Goal: Task Accomplishment & Management: Manage account settings

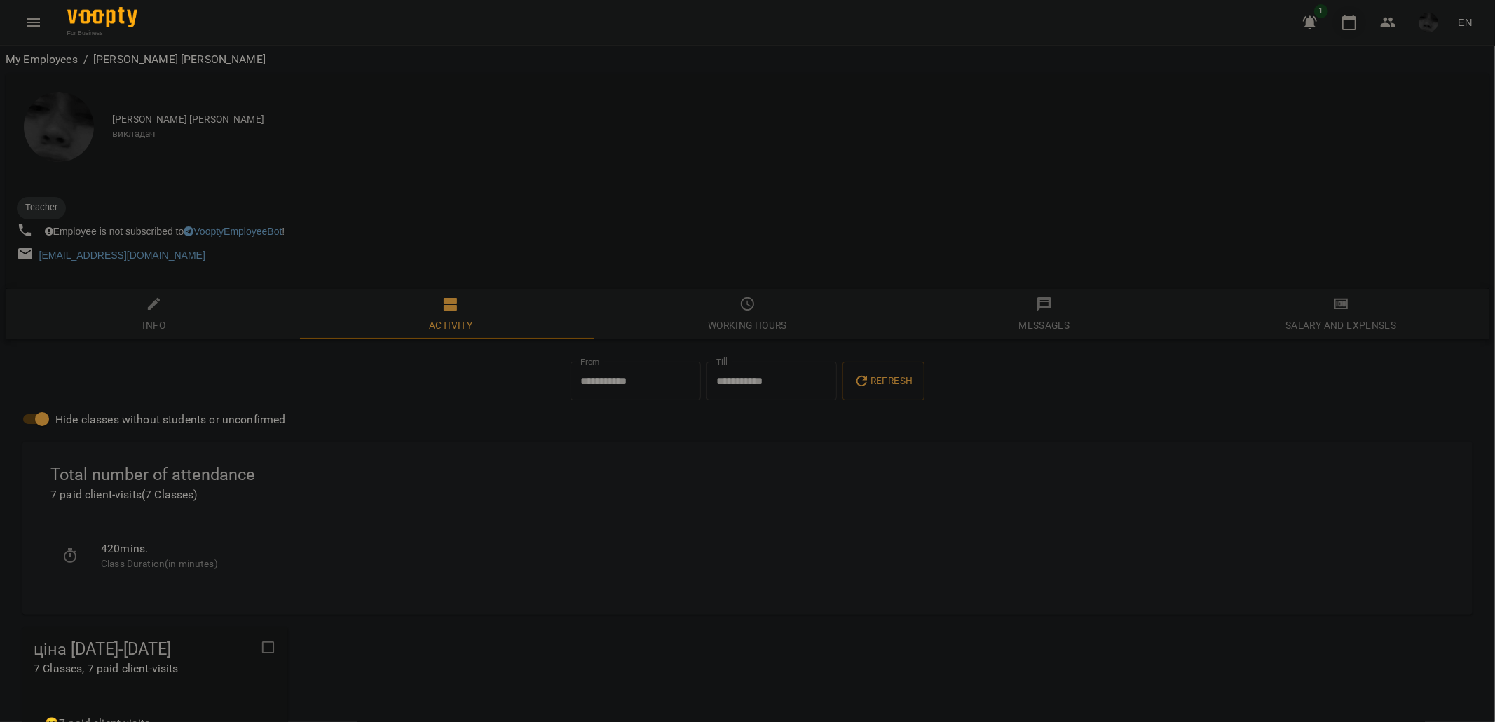
click at [1339, 19] on button "button" at bounding box center [1350, 23] width 34 height 34
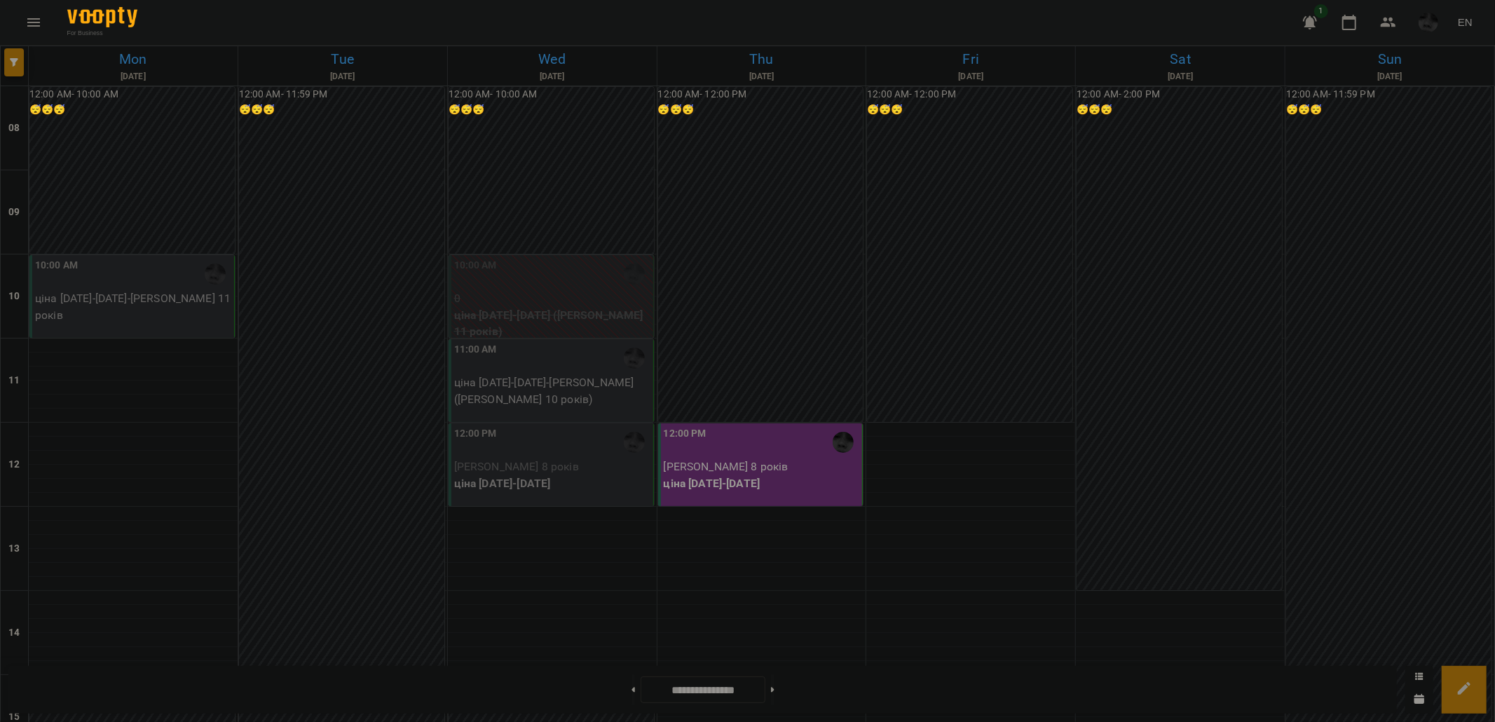
click at [194, 304] on p "ціна [DATE]-[DATE] - [PERSON_NAME] 11 років" at bounding box center [133, 306] width 196 height 33
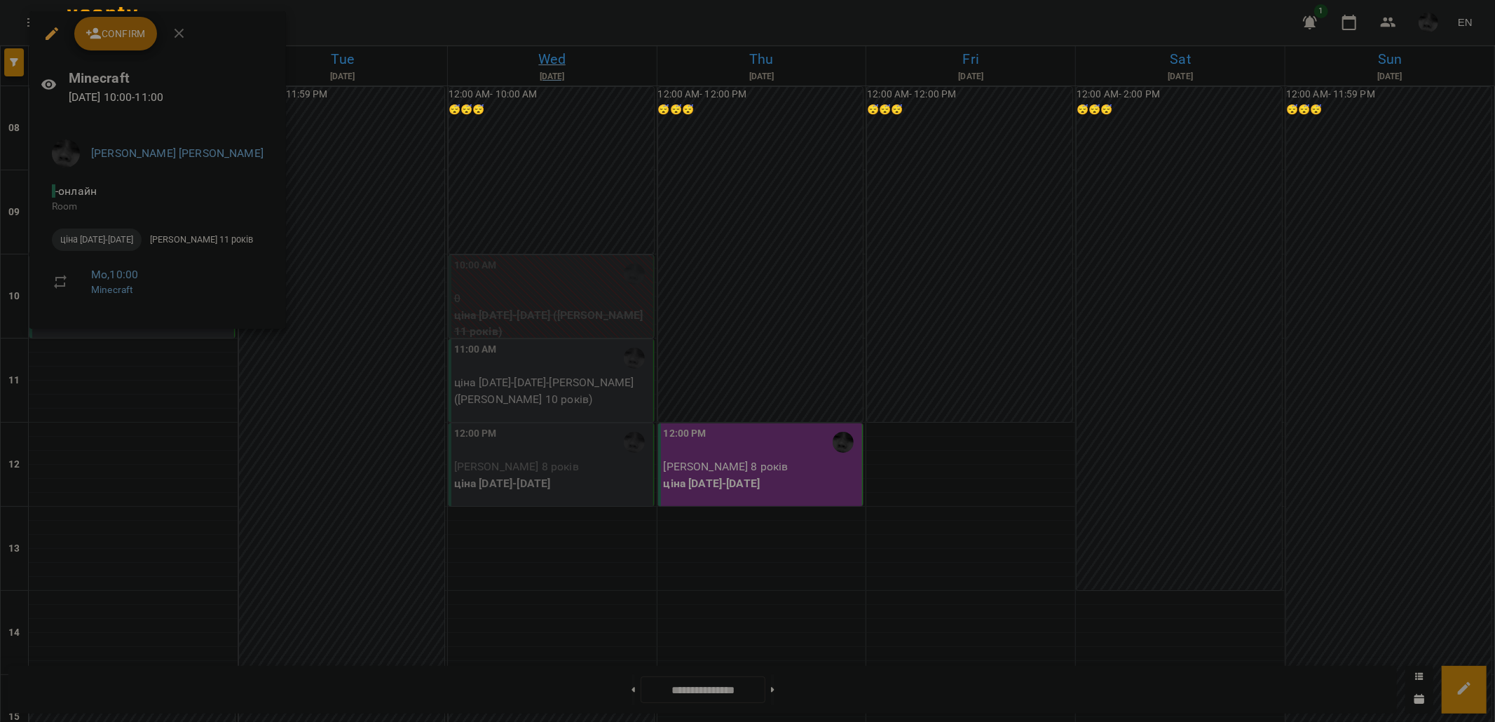
drag, startPoint x: 452, startPoint y: 18, endPoint x: 481, endPoint y: 67, distance: 56.9
click at [453, 18] on div at bounding box center [747, 361] width 1495 height 722
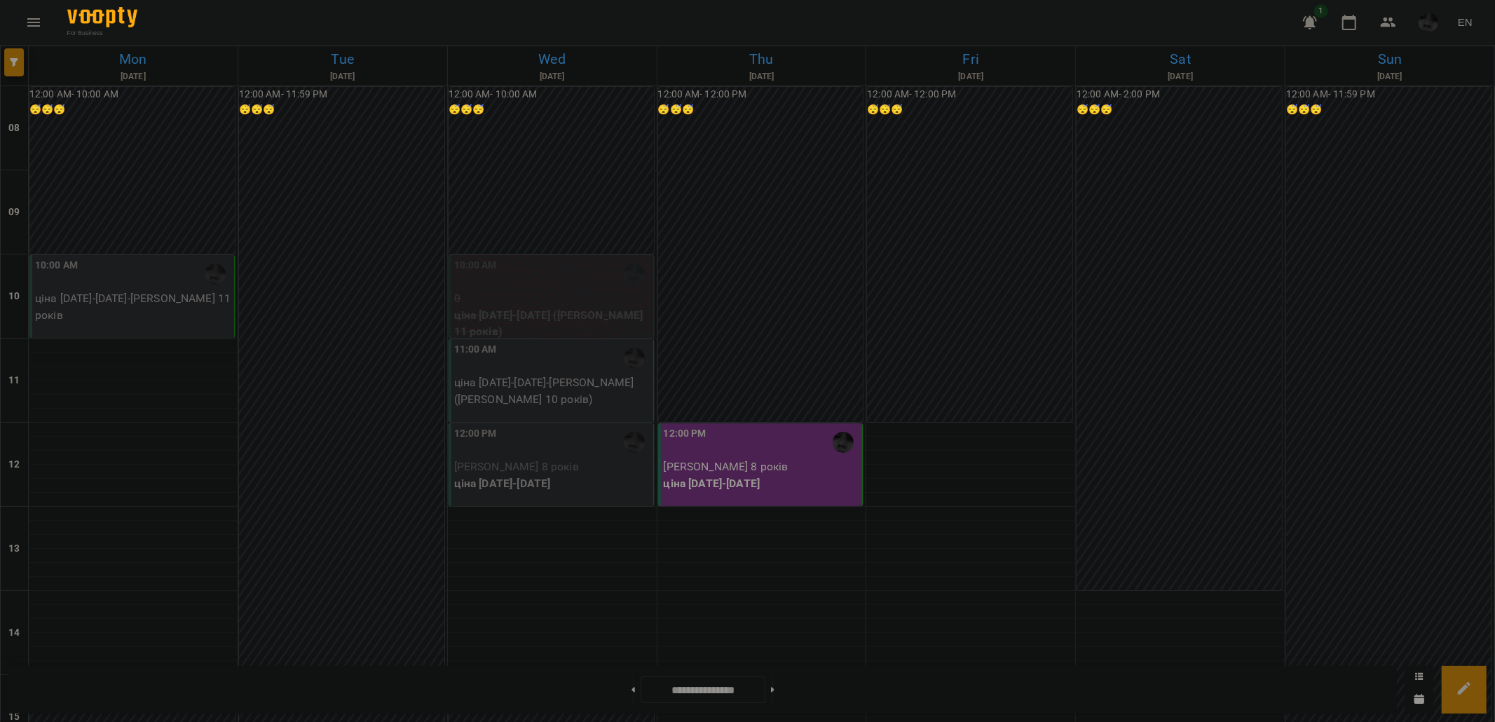
click at [571, 381] on p "ціна [DATE]-[DATE] - [PERSON_NAME] ([PERSON_NAME] 10 років)" at bounding box center [552, 390] width 196 height 33
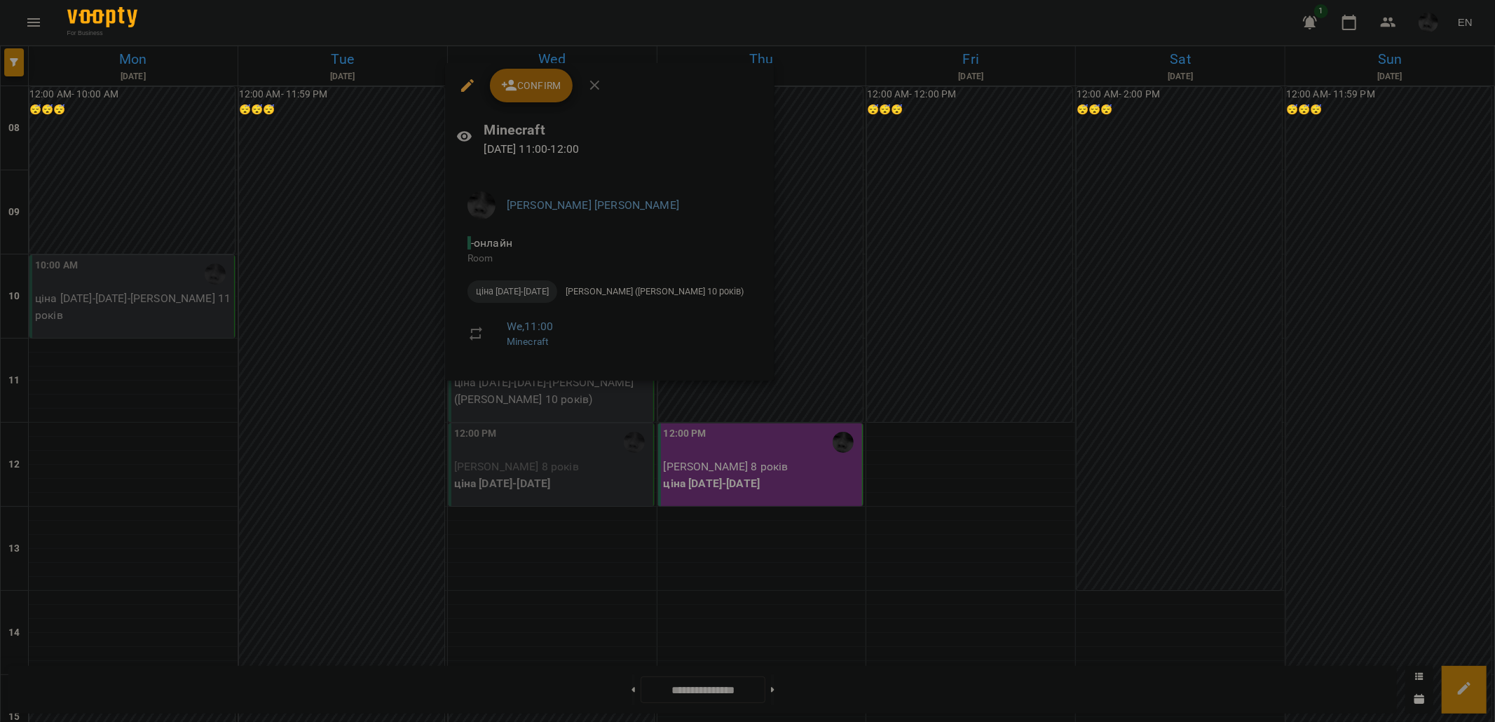
click at [542, 94] on button "Confirm" at bounding box center [531, 86] width 83 height 34
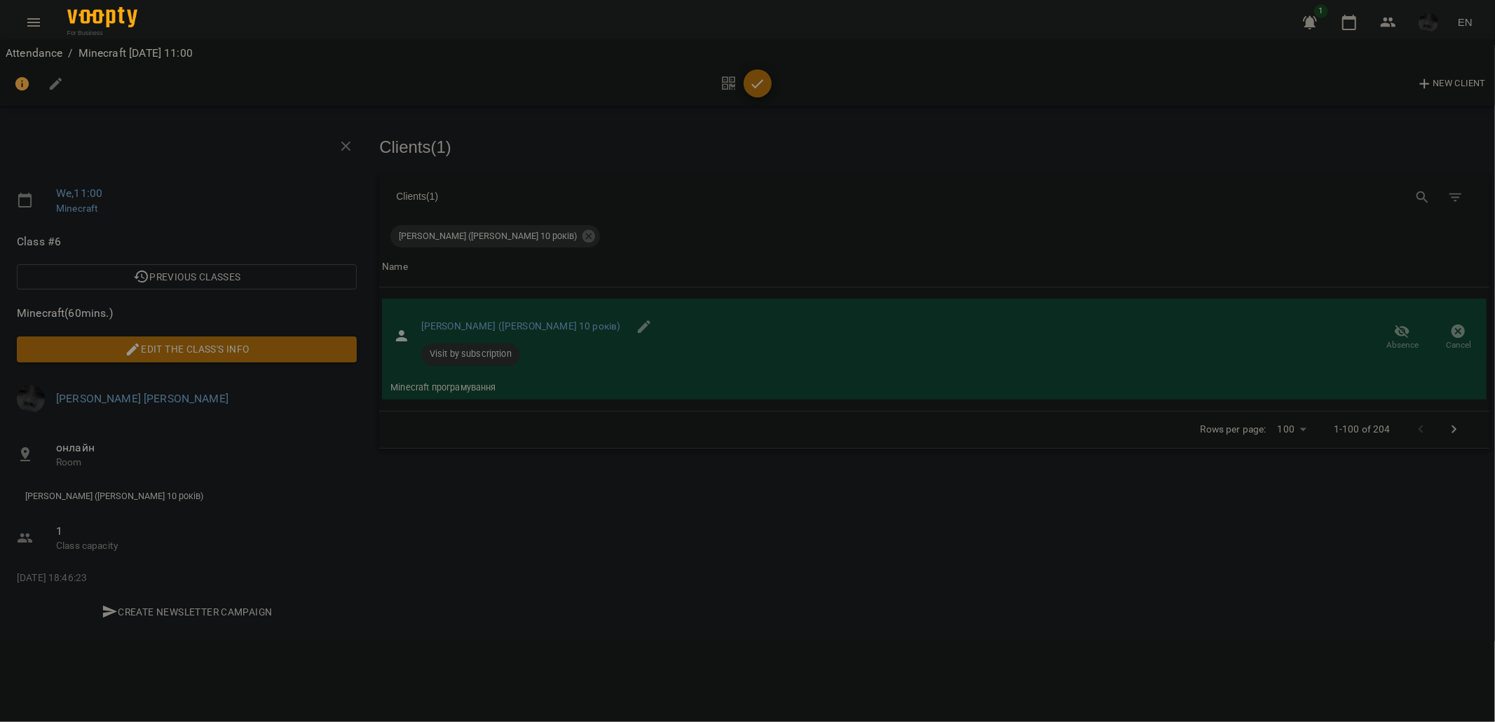
click at [774, 99] on div "New Client" at bounding box center [748, 84] width 1484 height 34
click at [761, 89] on icon "button" at bounding box center [757, 84] width 17 height 17
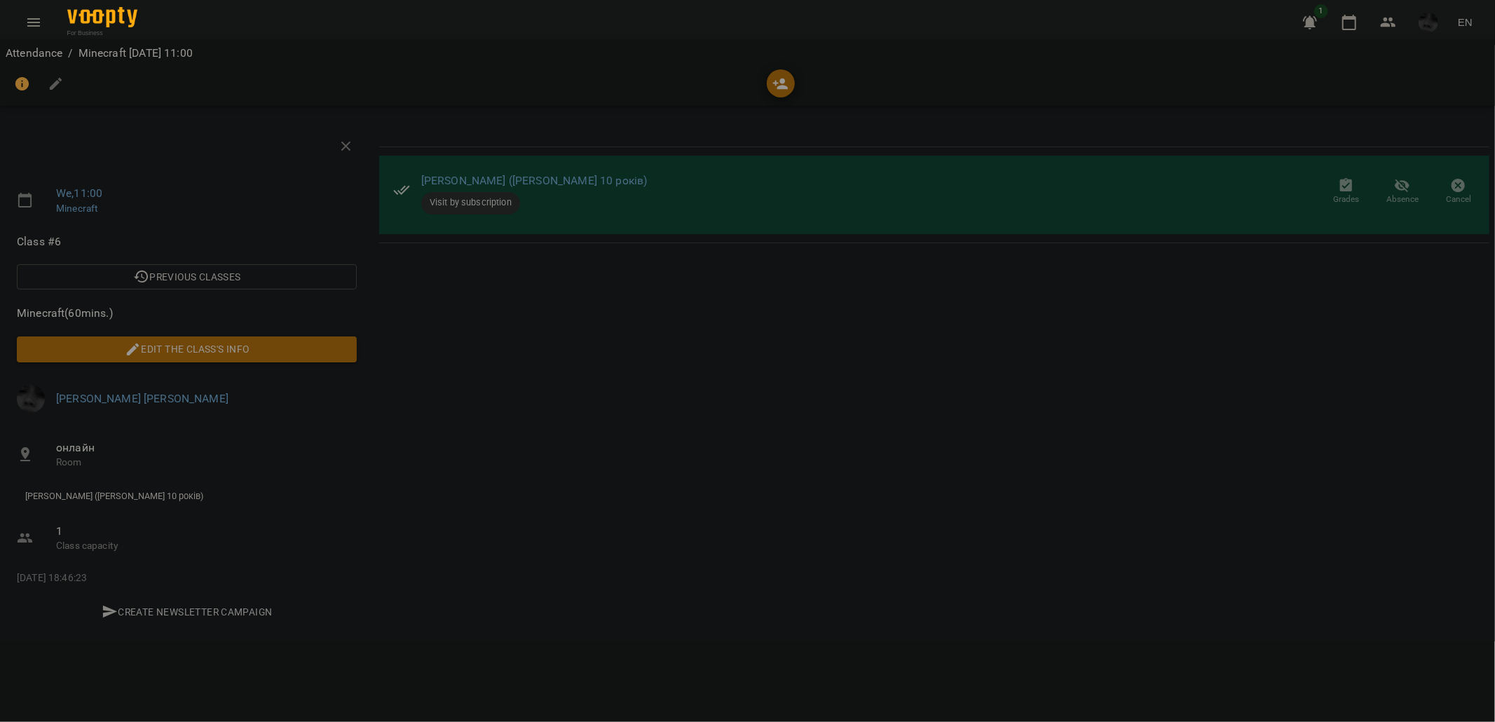
click at [1326, 32] on button "button" at bounding box center [1310, 23] width 34 height 34
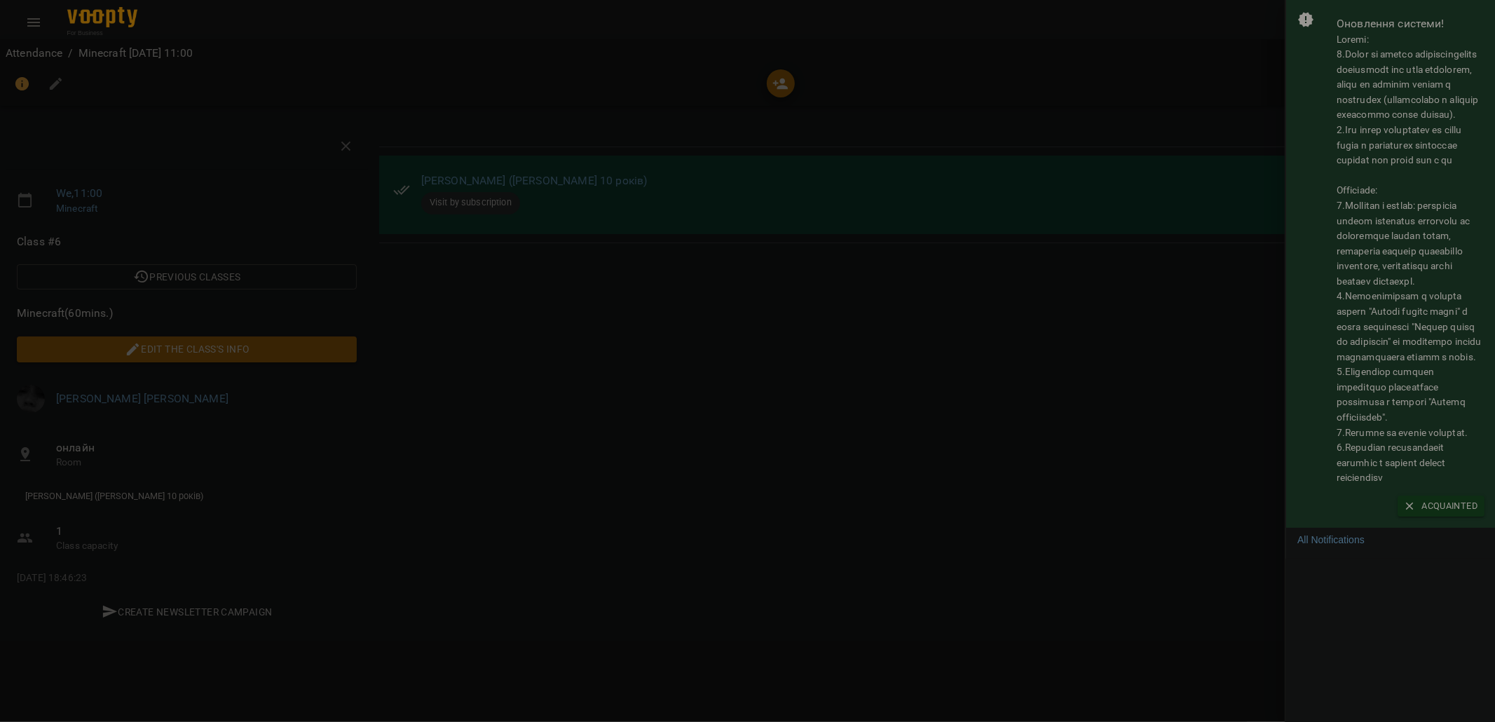
click at [1347, 31] on div "Оновлення системи!" at bounding box center [1391, 250] width 187 height 479
drag, startPoint x: 1239, startPoint y: 27, endPoint x: 1255, endPoint y: 28, distance: 15.5
click at [1239, 27] on div at bounding box center [747, 361] width 1495 height 722
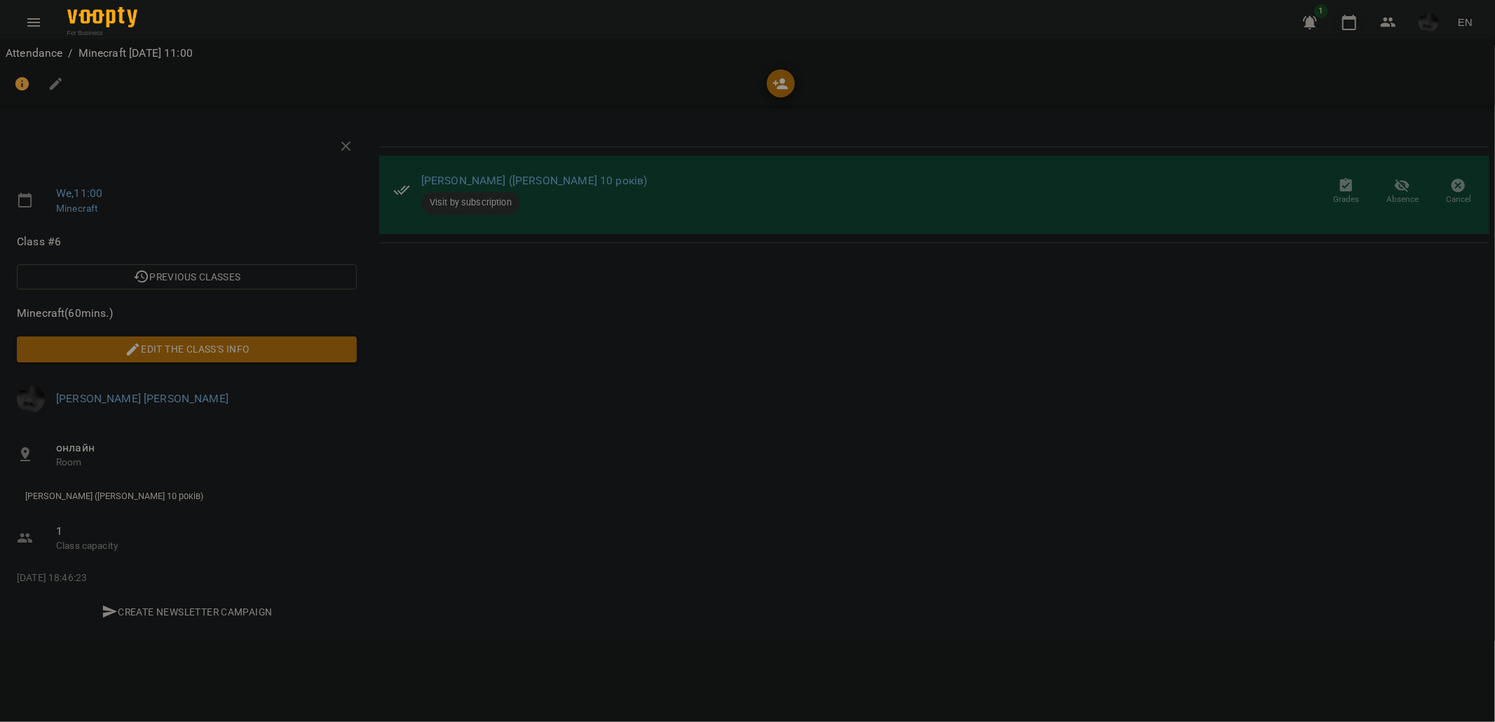
click at [1354, 15] on icon "button" at bounding box center [1349, 22] width 17 height 17
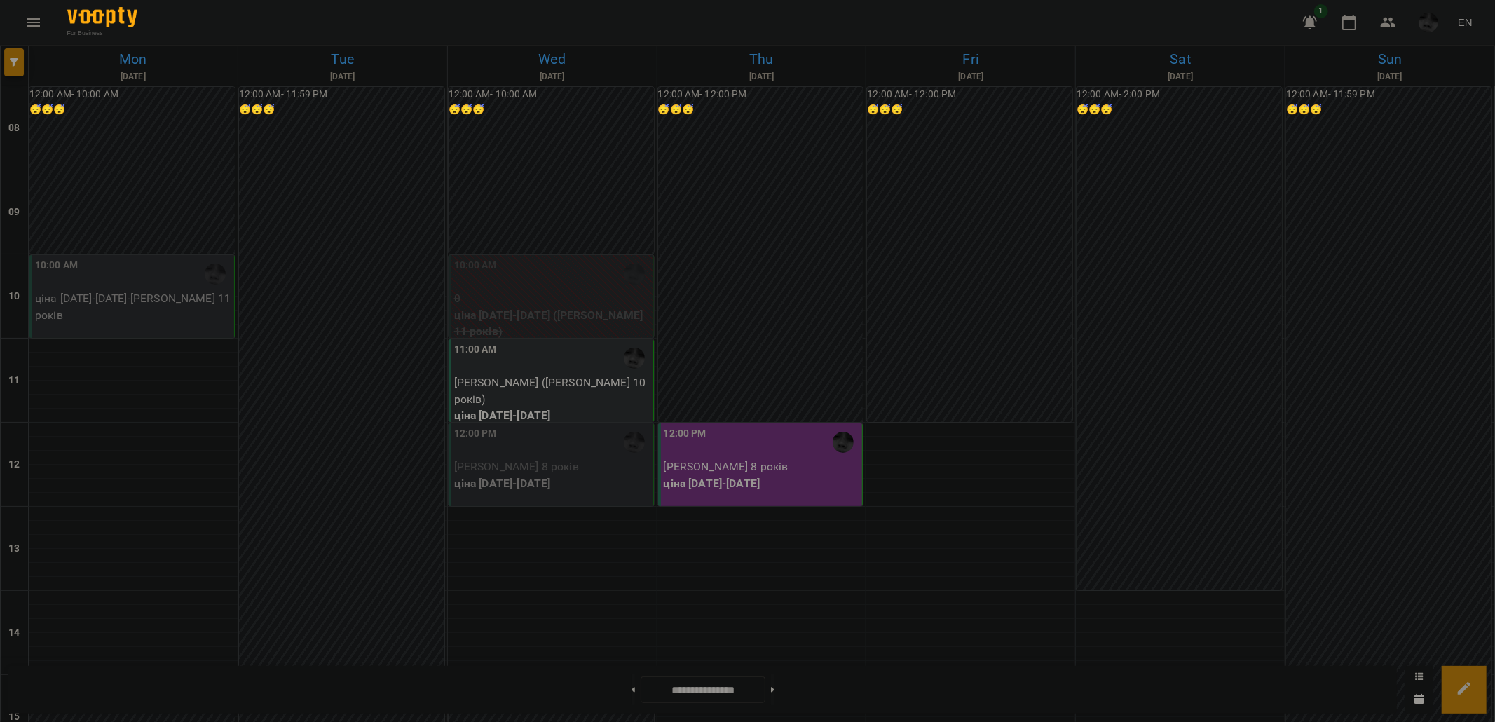
scroll to position [156, 0]
click at [569, 426] on div "12:00 PM" at bounding box center [552, 442] width 196 height 32
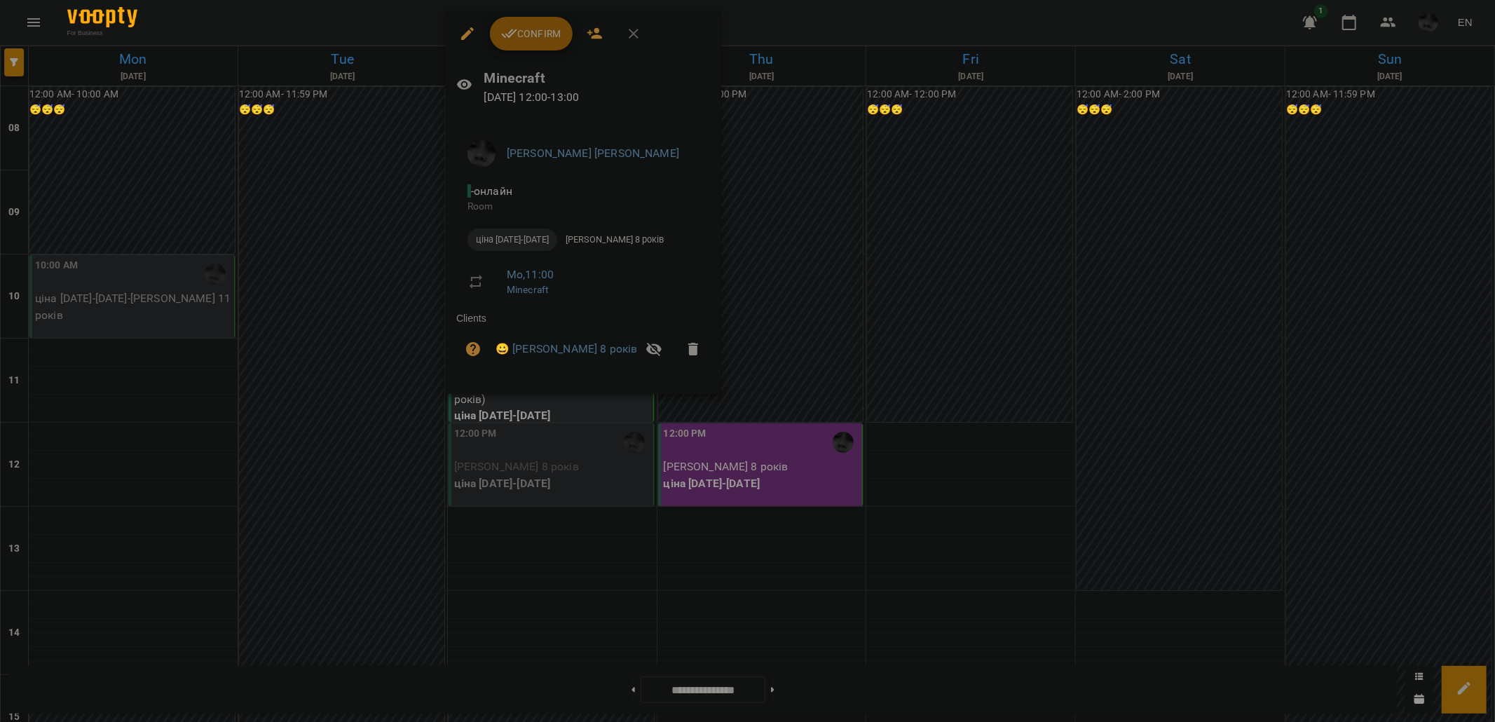
click at [542, 36] on span "Confirm" at bounding box center [531, 33] width 60 height 17
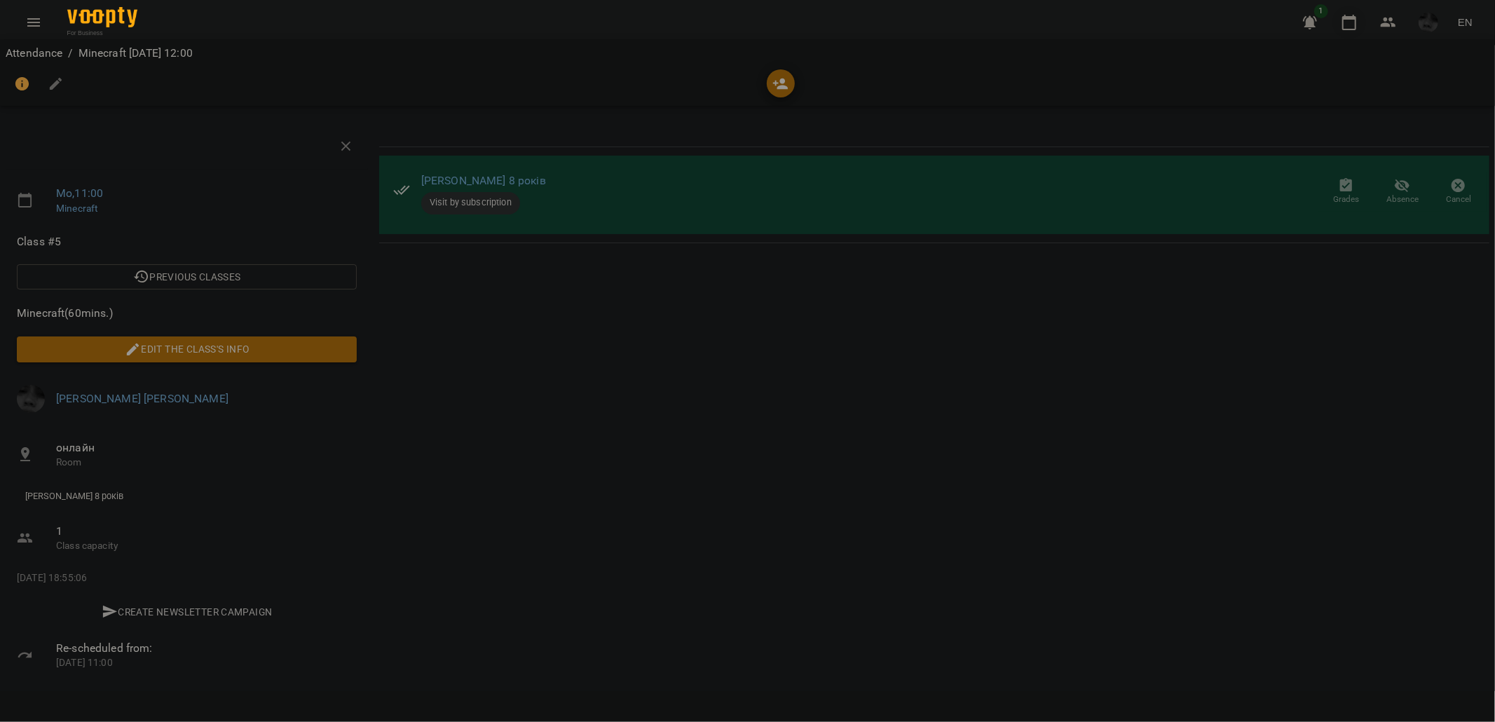
click at [1354, 29] on icon "button" at bounding box center [1350, 22] width 14 height 15
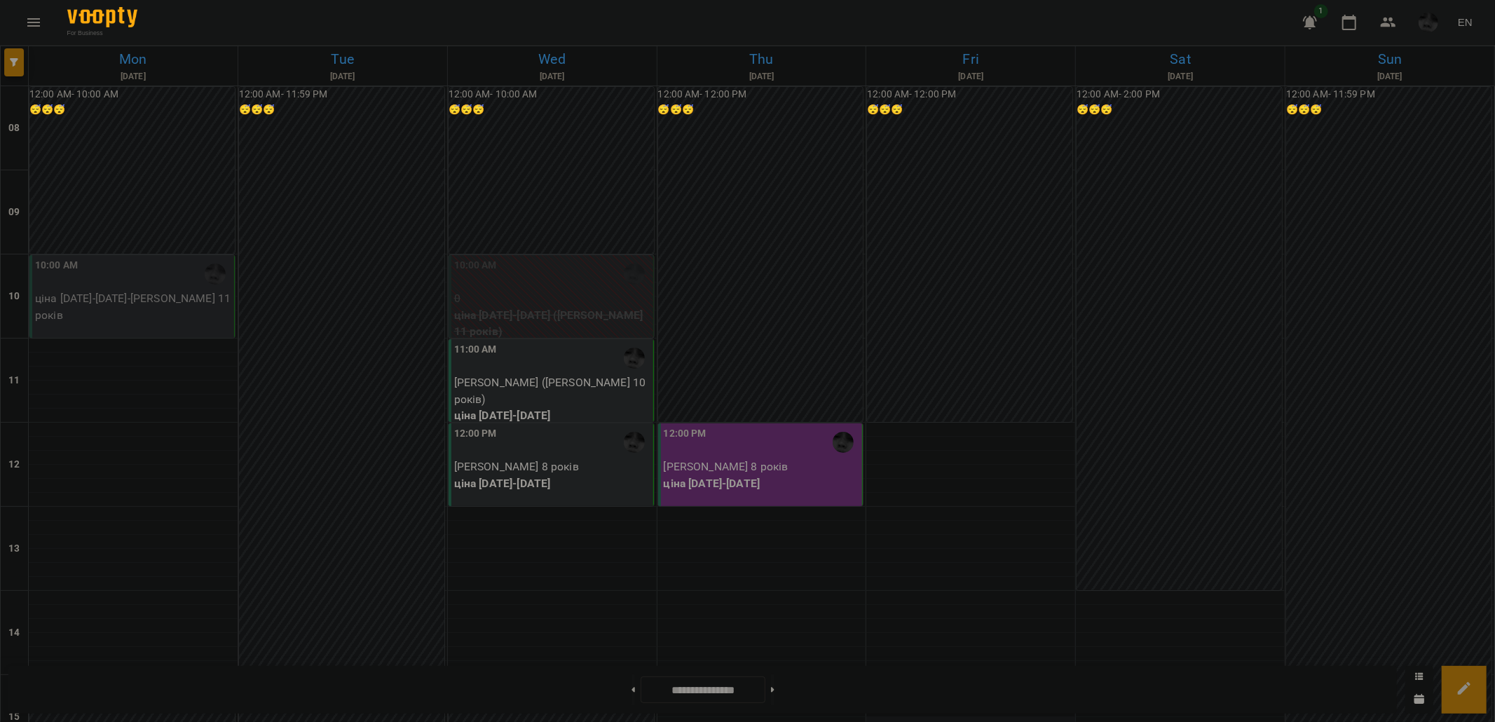
scroll to position [389, 0]
